Goal: Ask a question

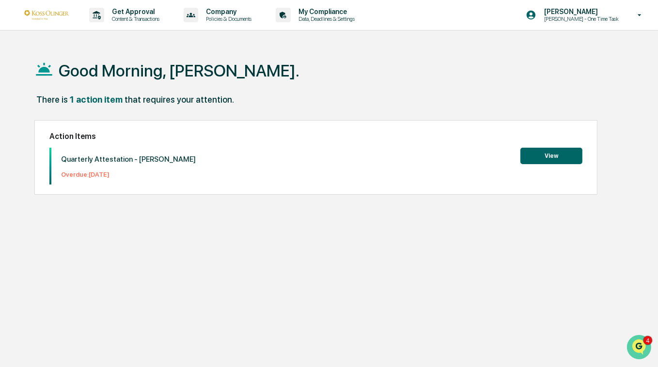
click at [638, 344] on img "Open customer support" at bounding box center [638, 346] width 24 height 19
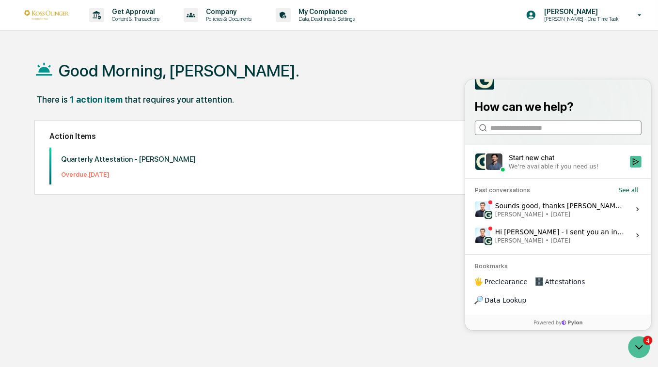
click at [539, 133] on input "search" at bounding box center [557, 128] width 135 height 10
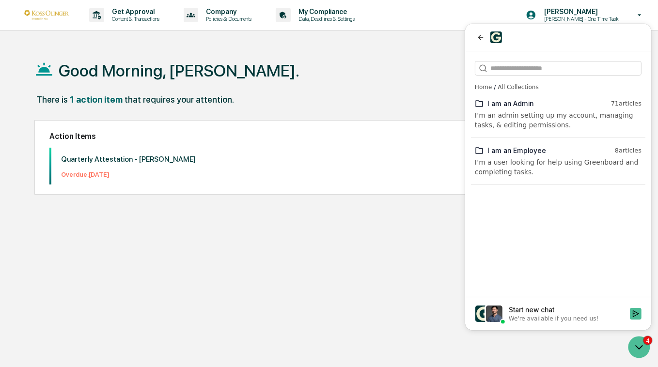
drag, startPoint x: 520, startPoint y: 69, endPoint x: 476, endPoint y: 105, distance: 56.8
click at [476, 105] on icon at bounding box center [478, 103] width 9 height 9
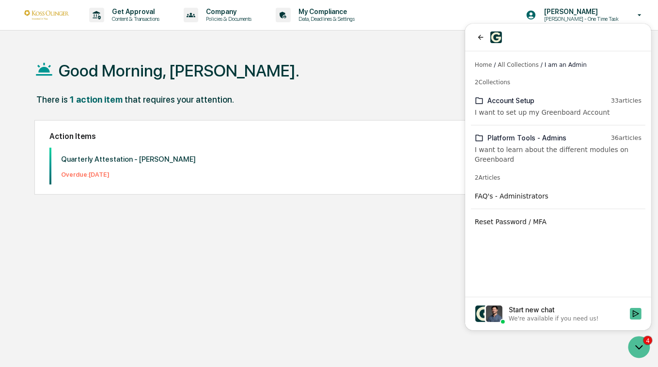
click at [529, 324] on label "Start new chat We're available if you need us!" at bounding box center [558, 313] width 186 height 33
click at [629, 320] on button "Start new chat We're available if you need us!" at bounding box center [635, 314] width 12 height 12
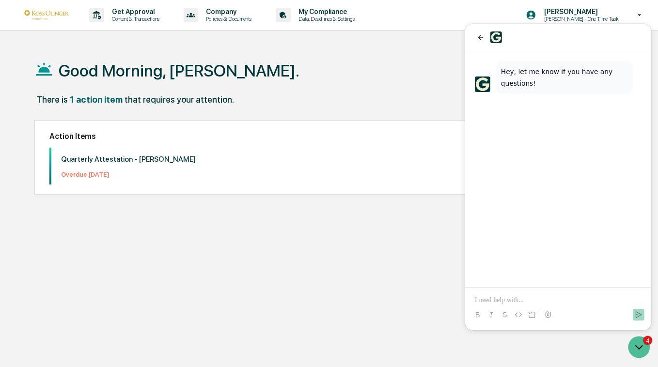
drag, startPoint x: 526, startPoint y: 46, endPoint x: 554, endPoint y: 43, distance: 28.7
click at [554, 43] on div at bounding box center [558, 38] width 186 height 28
click at [552, 39] on div at bounding box center [557, 37] width 167 height 12
click at [534, 302] on p at bounding box center [557, 301] width 167 height 10
paste div
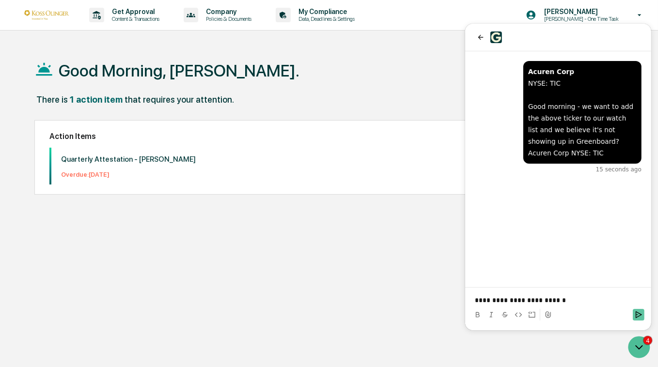
click at [636, 313] on icon "Send" at bounding box center [638, 315] width 8 height 8
